Goal: Information Seeking & Learning: Learn about a topic

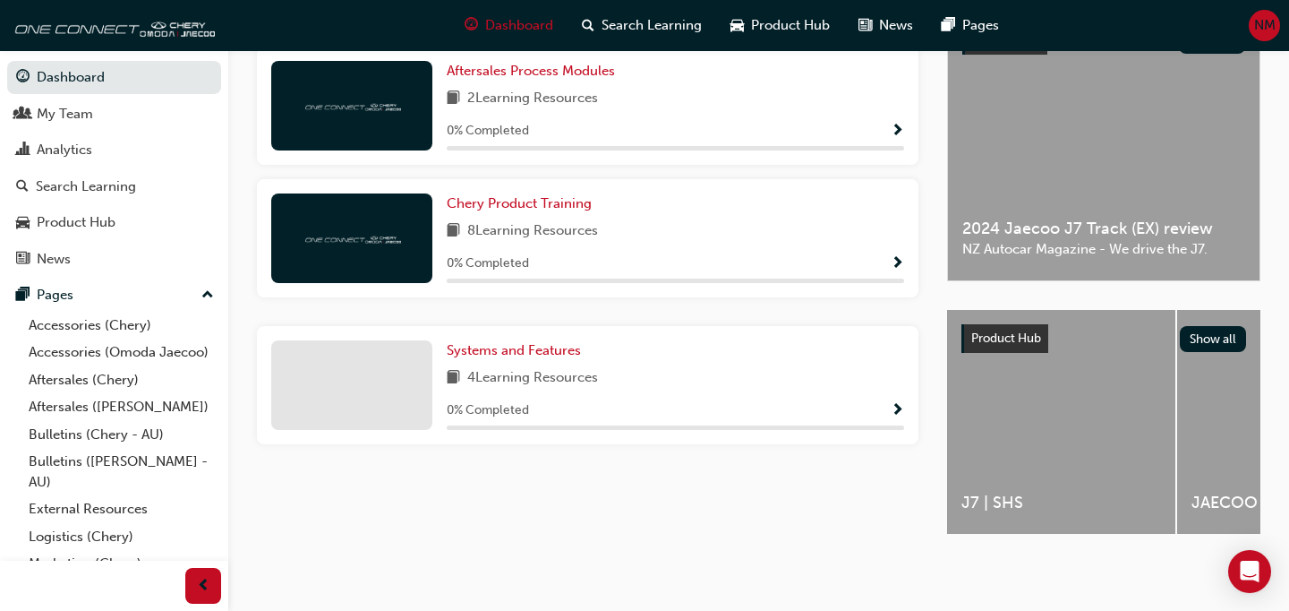
scroll to position [459, 0]
click at [95, 385] on link "Aftersales (Chery)" at bounding box center [121, 380] width 200 height 28
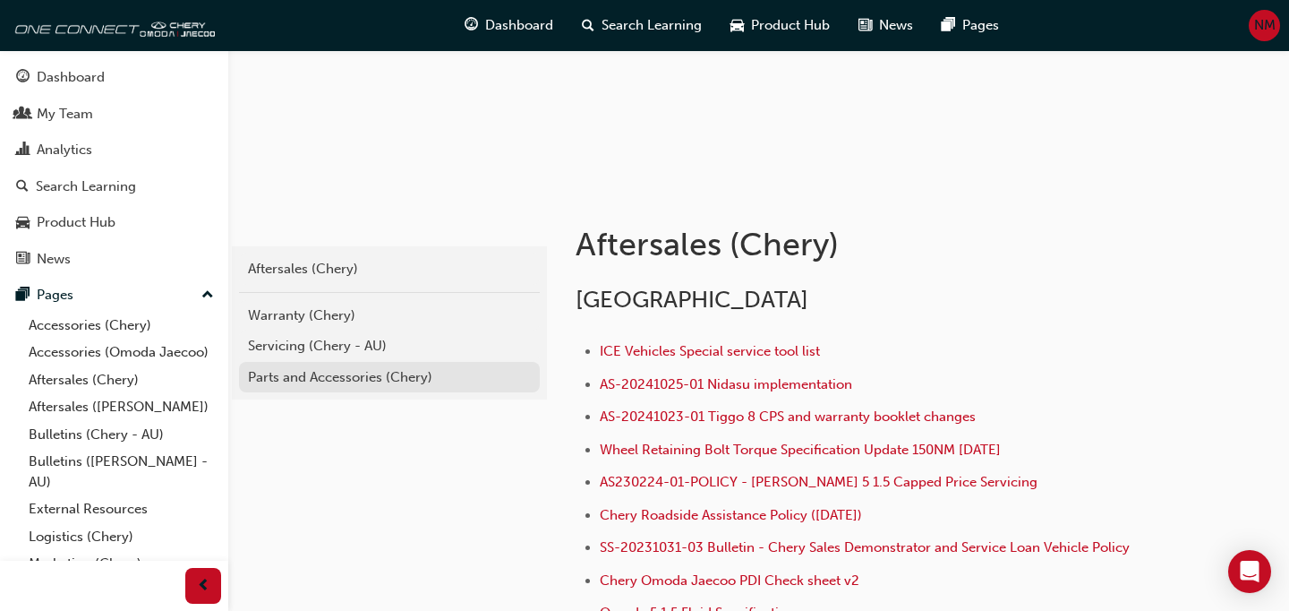
scroll to position [217, 0]
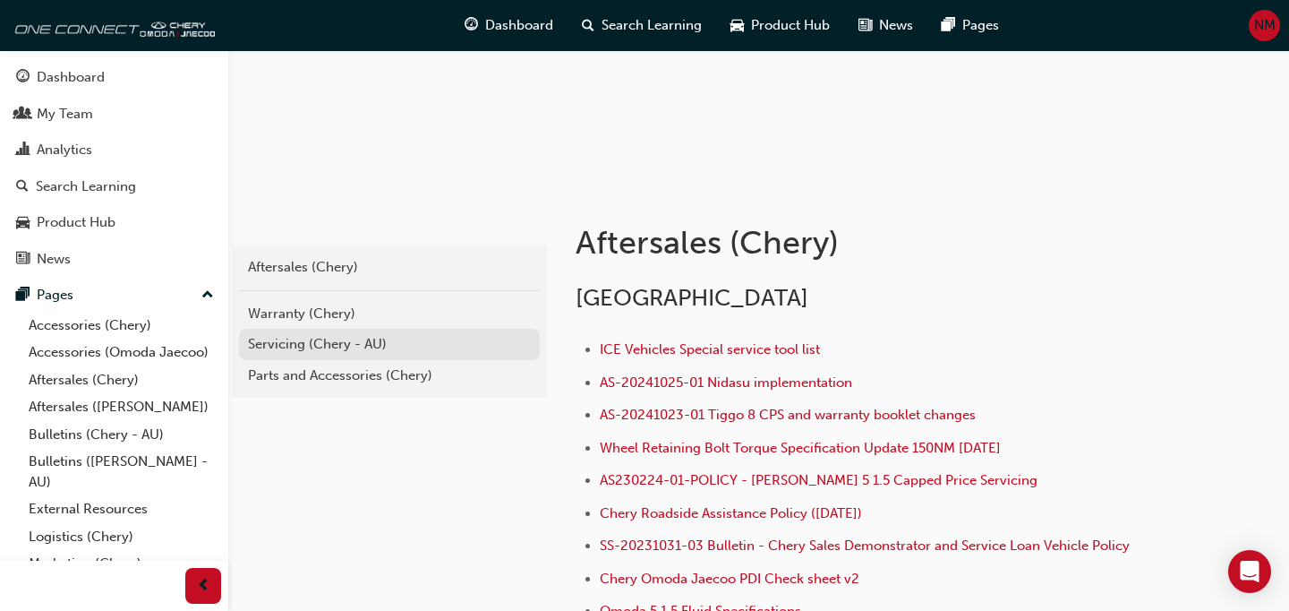
click at [381, 347] on div "Servicing (Chery - AU)" at bounding box center [389, 344] width 283 height 21
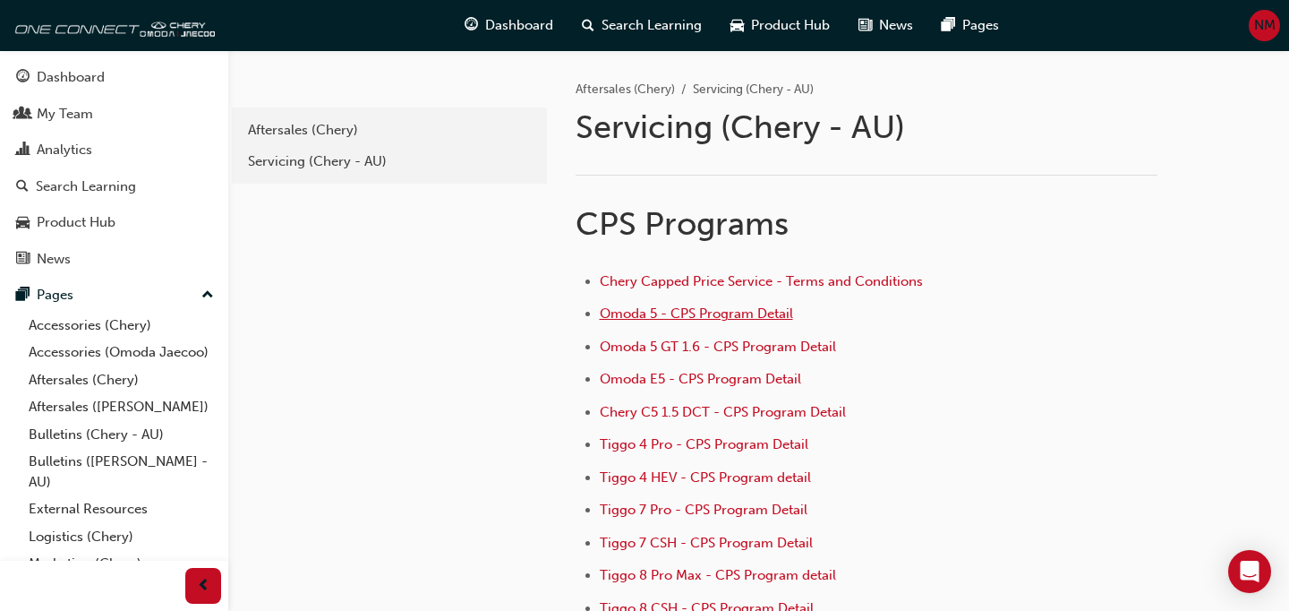
click at [706, 320] on span "Omoda 5 - CPS Program Detail" at bounding box center [696, 313] width 193 height 16
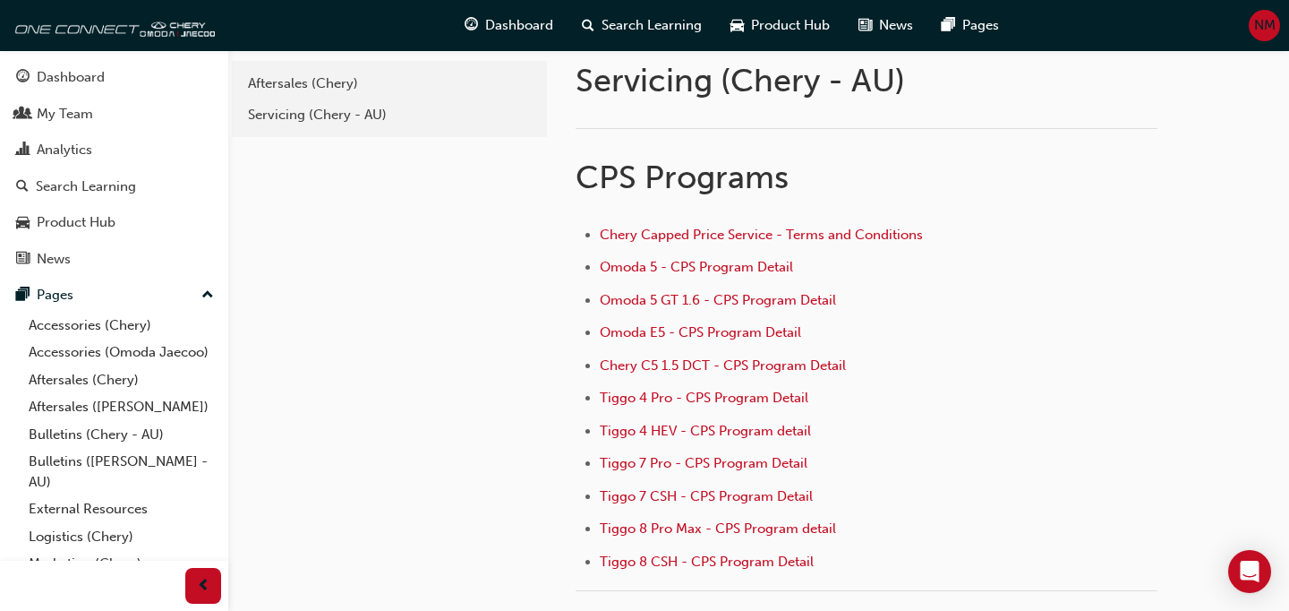
scroll to position [54, 0]
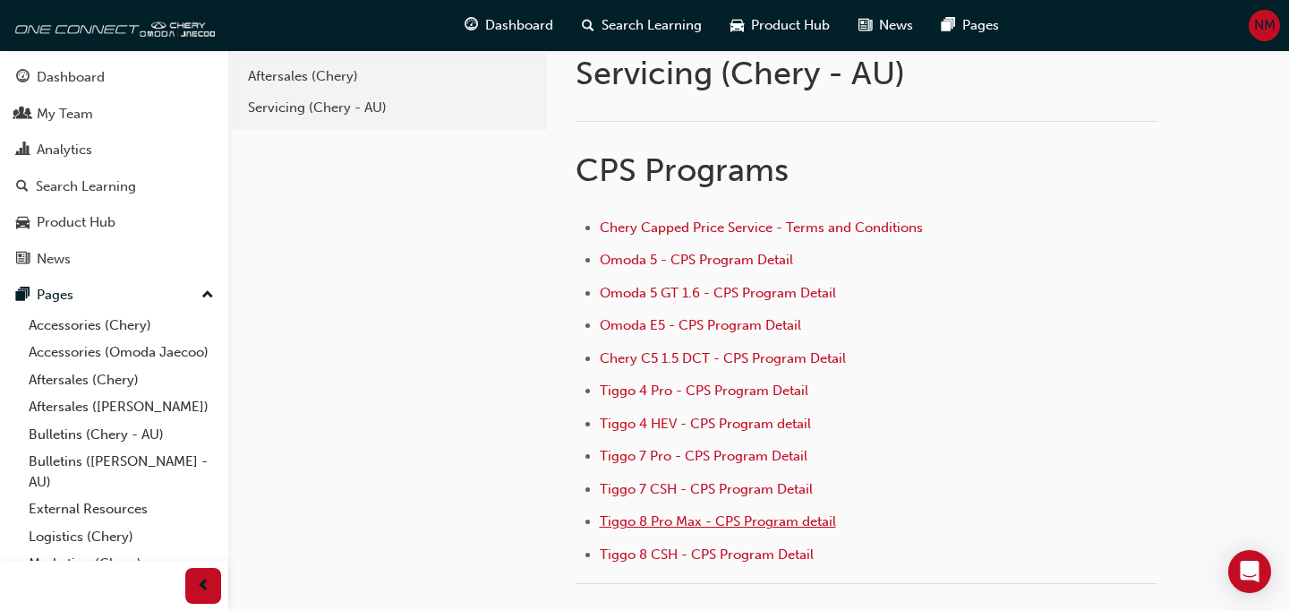
click at [705, 520] on span "Tiggo 8 Pro Max - CPS Program detail" at bounding box center [718, 521] width 236 height 16
